Goal: Task Accomplishment & Management: Manage account settings

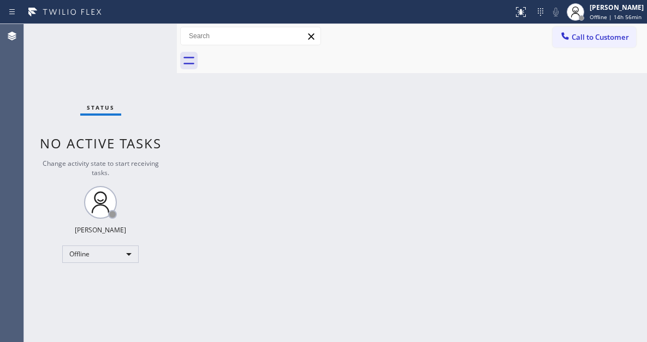
click at [408, 94] on div "Back to Dashboard Change Sender ID Customers Technicians Select a contact Outbo…" at bounding box center [412, 183] width 470 height 318
click at [151, 51] on div "Status No active tasks Change activity state to start receiving tasks. [PERSON_…" at bounding box center [100, 183] width 153 height 318
click at [615, 20] on span "Offline | 14h 58min" at bounding box center [615, 17] width 52 height 8
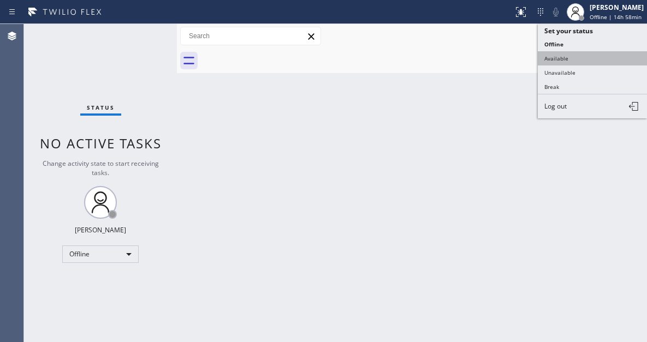
click at [580, 63] on button "Available" at bounding box center [591, 58] width 109 height 14
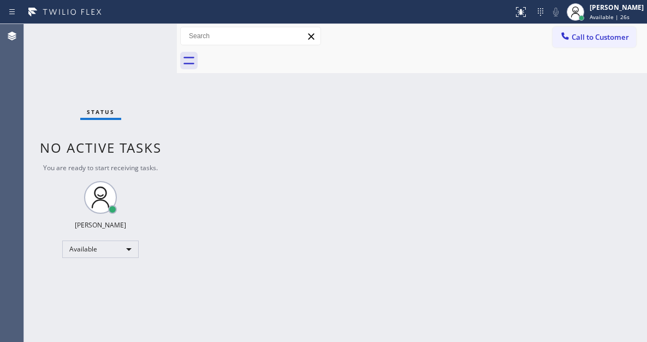
click at [617, 130] on div "Back to Dashboard Change Sender ID Customers Technicians Select a contact Outbo…" at bounding box center [412, 183] width 470 height 318
click at [598, 23] on div "Status report No issues detected If you experience an issue, please download th…" at bounding box center [323, 12] width 647 height 24
click at [600, 21] on div "[PERSON_NAME] Available | 3:27" at bounding box center [616, 11] width 59 height 19
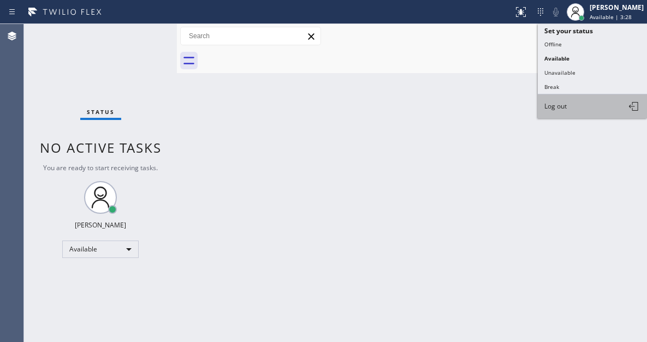
click at [564, 115] on button "Log out" at bounding box center [591, 106] width 109 height 24
